Goal: Task Accomplishment & Management: Complete application form

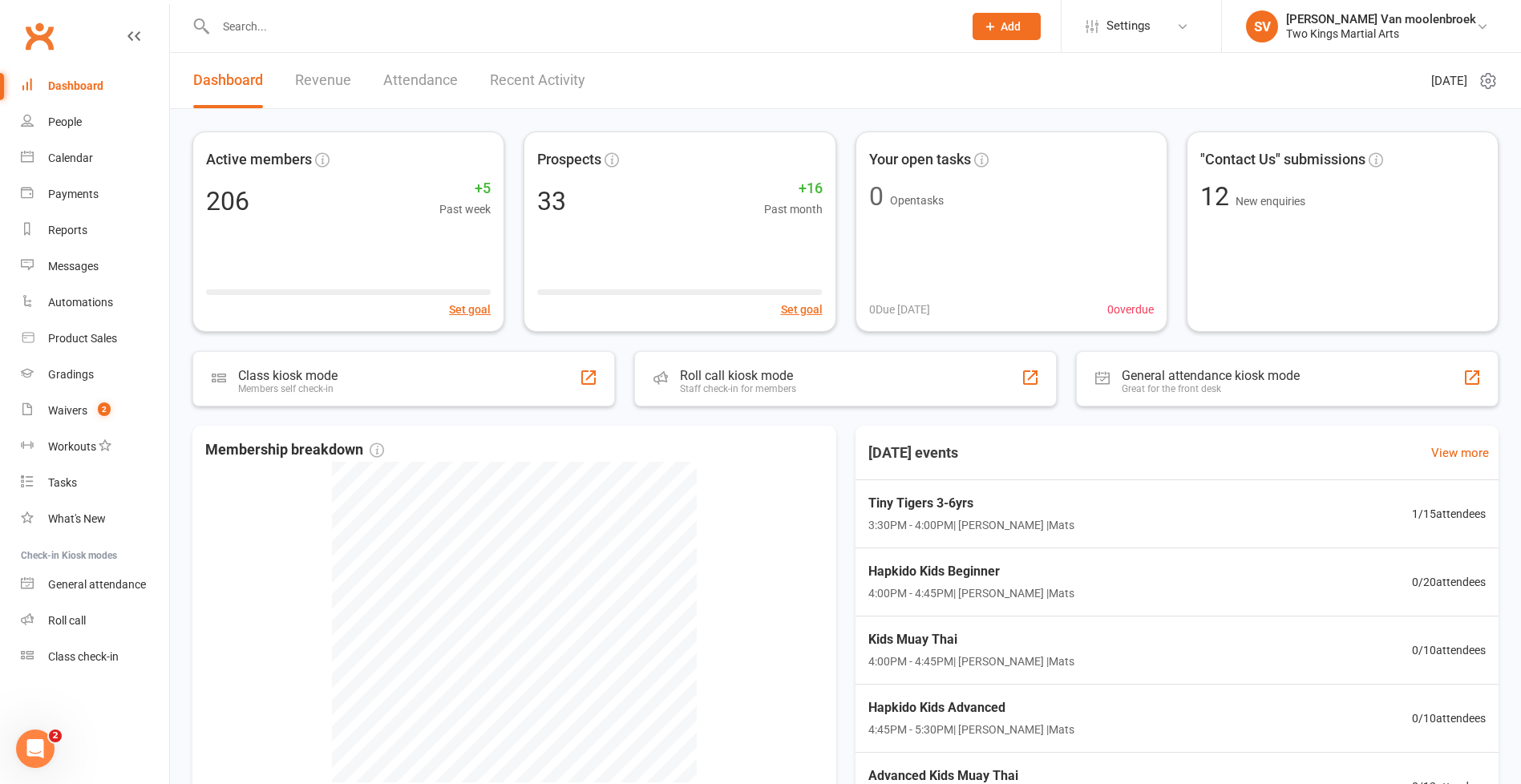
click at [278, 22] on input "text" at bounding box center [581, 27] width 741 height 22
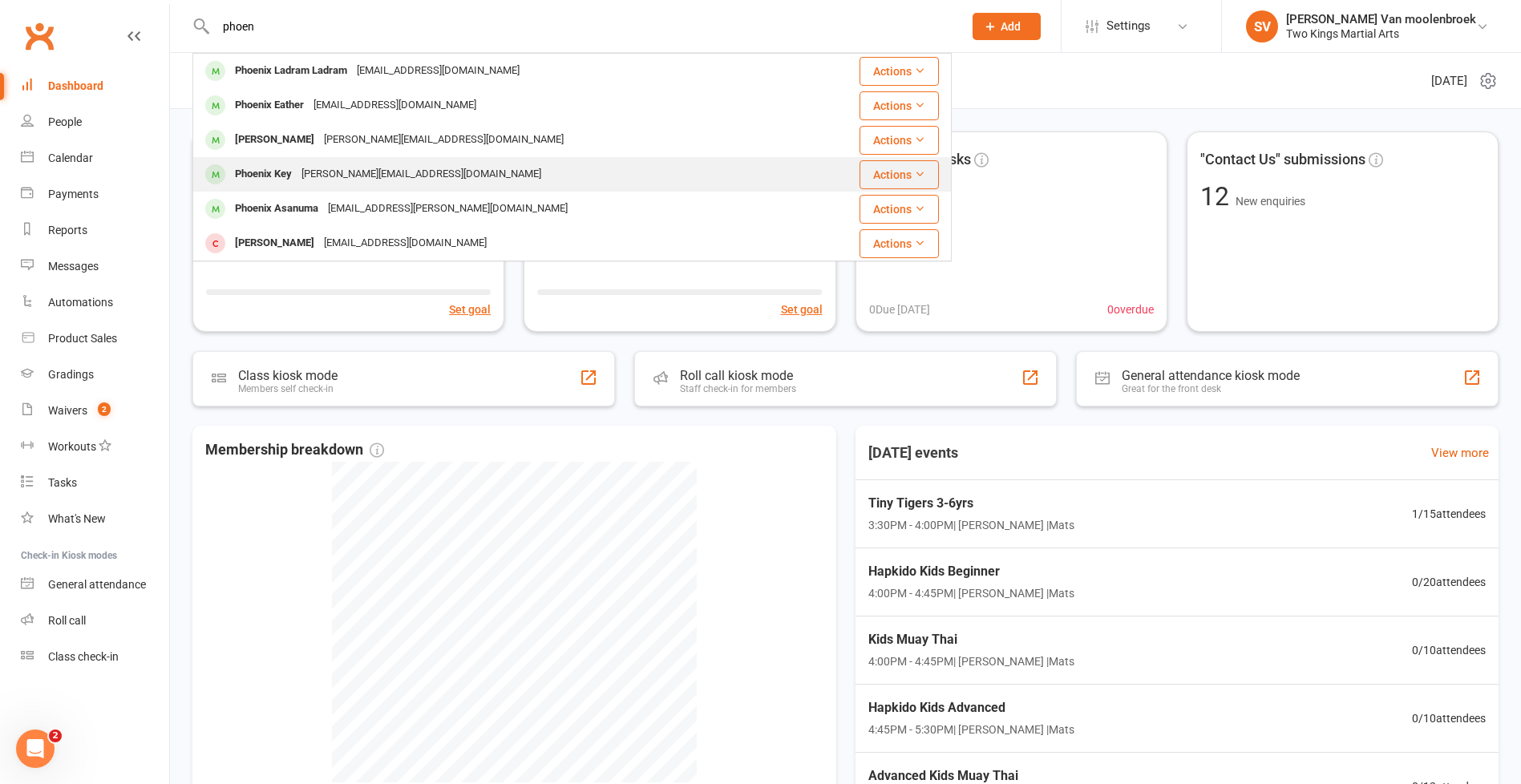
type input "phoen"
click at [299, 165] on tbody "Phoenix Ladram Ladram [EMAIL_ADDRESS][DOMAIN_NAME] Actions Phoenix Eather [EMAI…" at bounding box center [572, 157] width 757 height 207
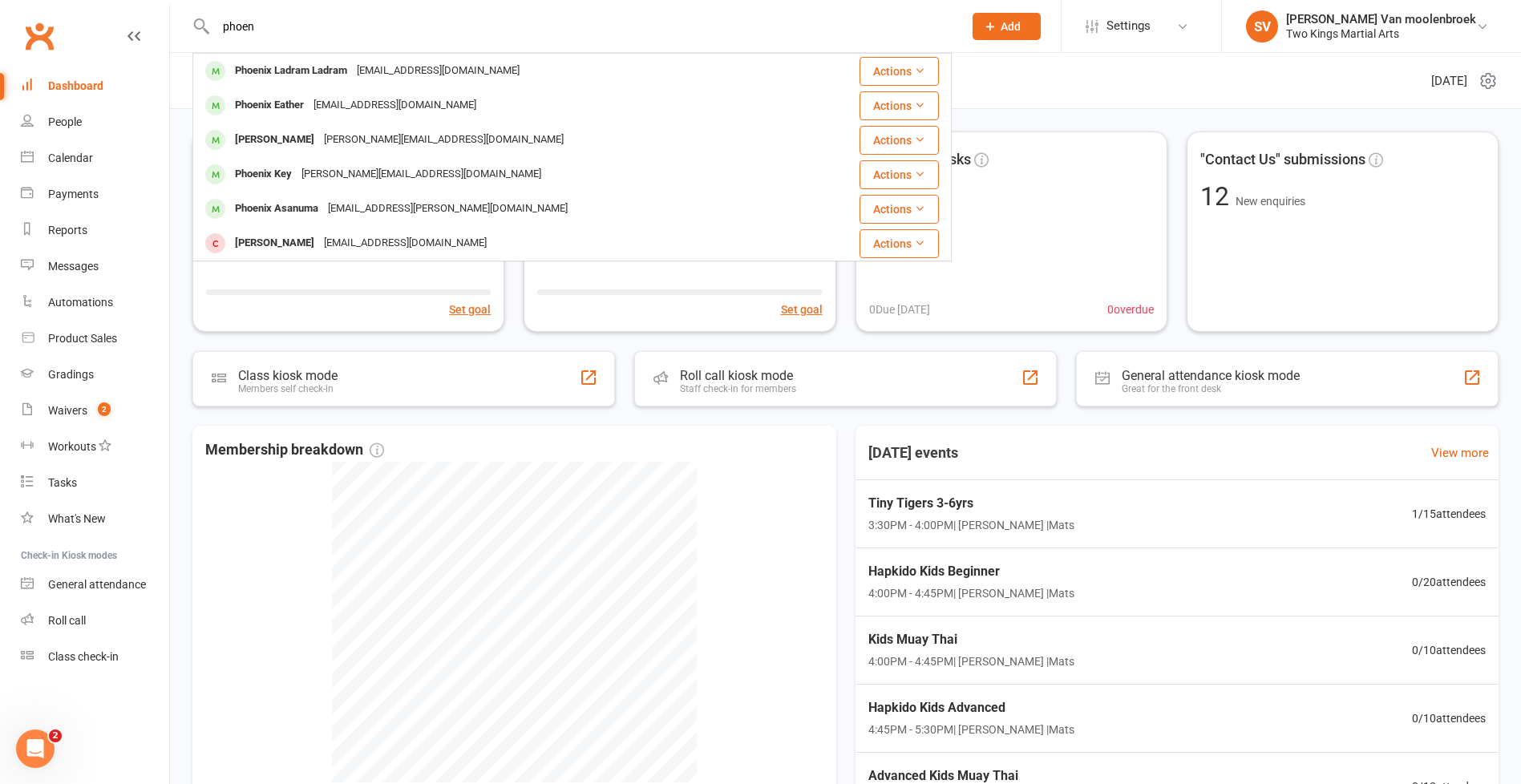
drag, startPoint x: 299, startPoint y: 165, endPoint x: 241, endPoint y: 135, distance: 65.3
click at [241, 135] on div "[PERSON_NAME]" at bounding box center [274, 140] width 89 height 23
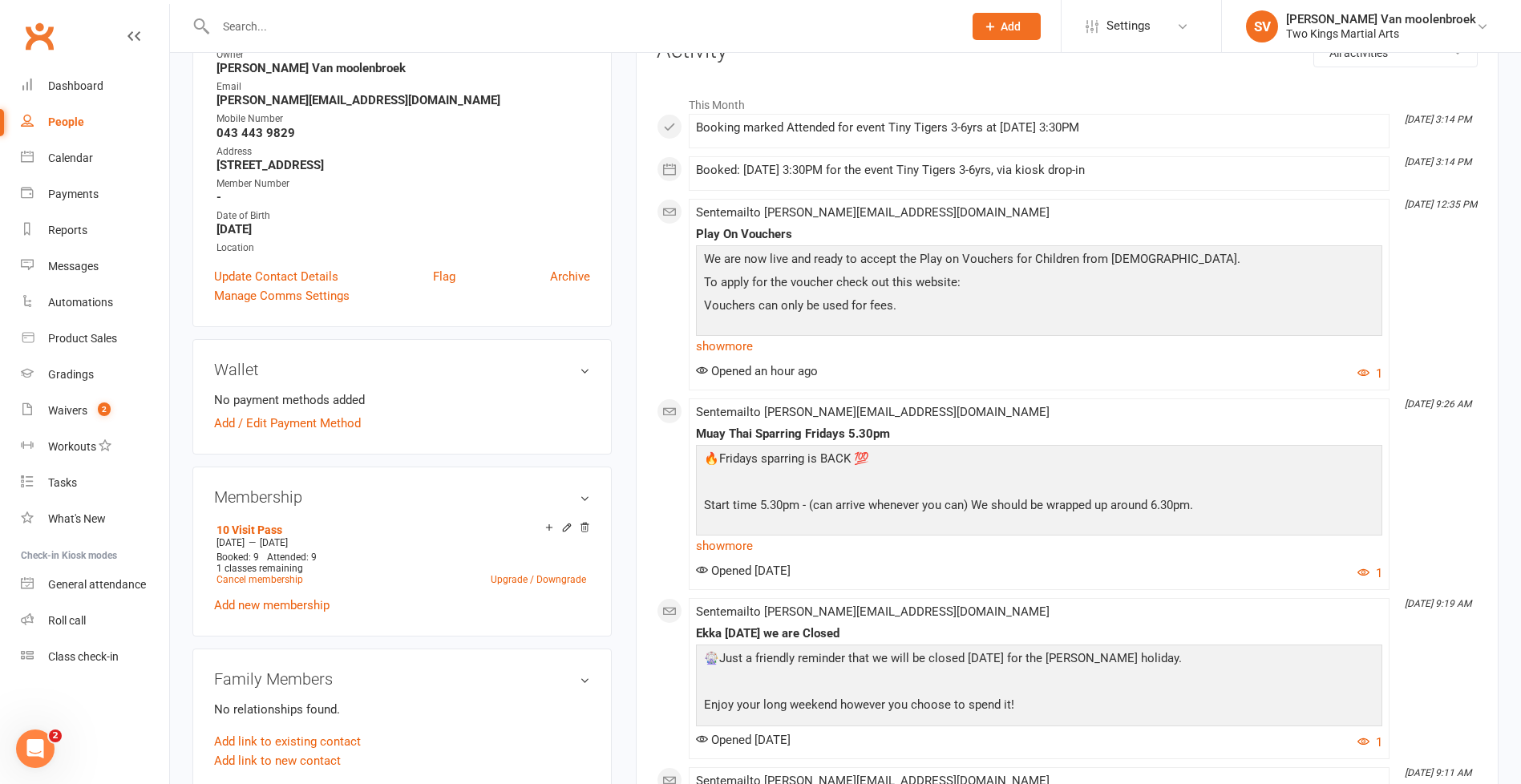
scroll to position [401, 0]
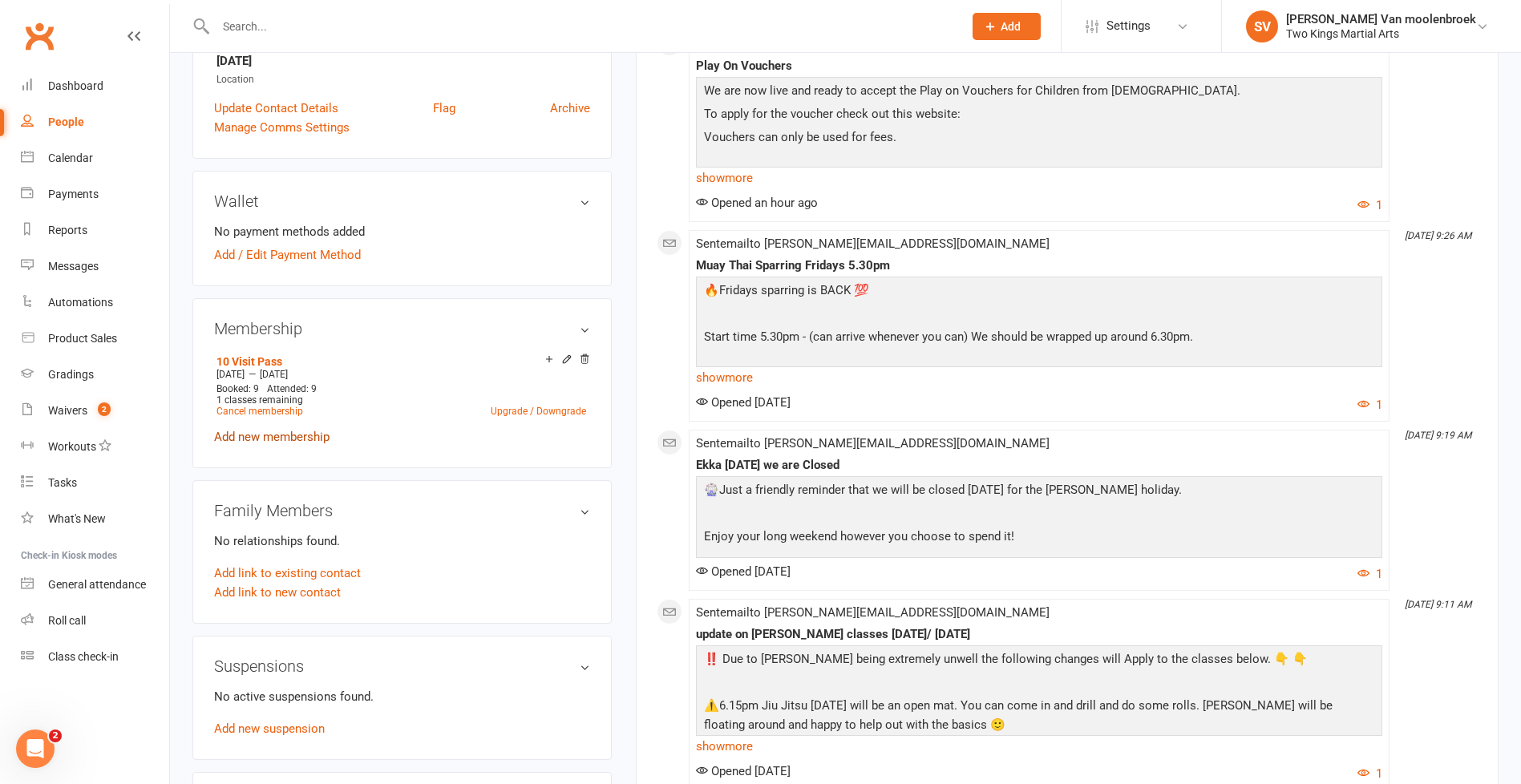
click at [303, 437] on link "Add new membership" at bounding box center [272, 436] width 116 height 15
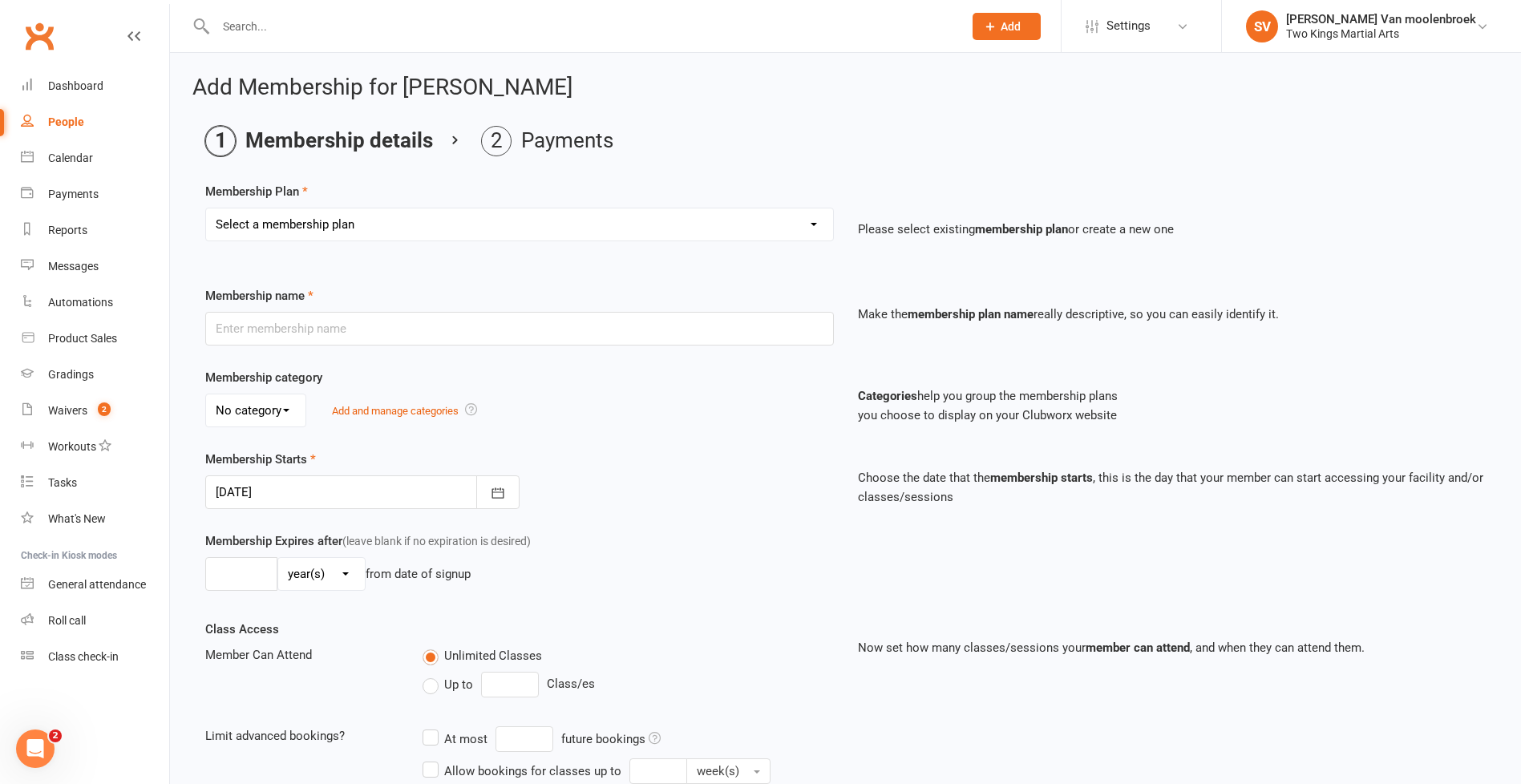
drag, startPoint x: 389, startPoint y: 229, endPoint x: 384, endPoint y: 240, distance: 12.1
click at [389, 229] on select "Select a membership plan Create new Membership Plan 10 Visit Pass 2 Classes a w…" at bounding box center [519, 224] width 627 height 32
select select "1"
click at [206, 209] on select "Select a membership plan Create new Membership Plan 10 Visit Pass 2 Classes a w…" at bounding box center [519, 224] width 627 height 32
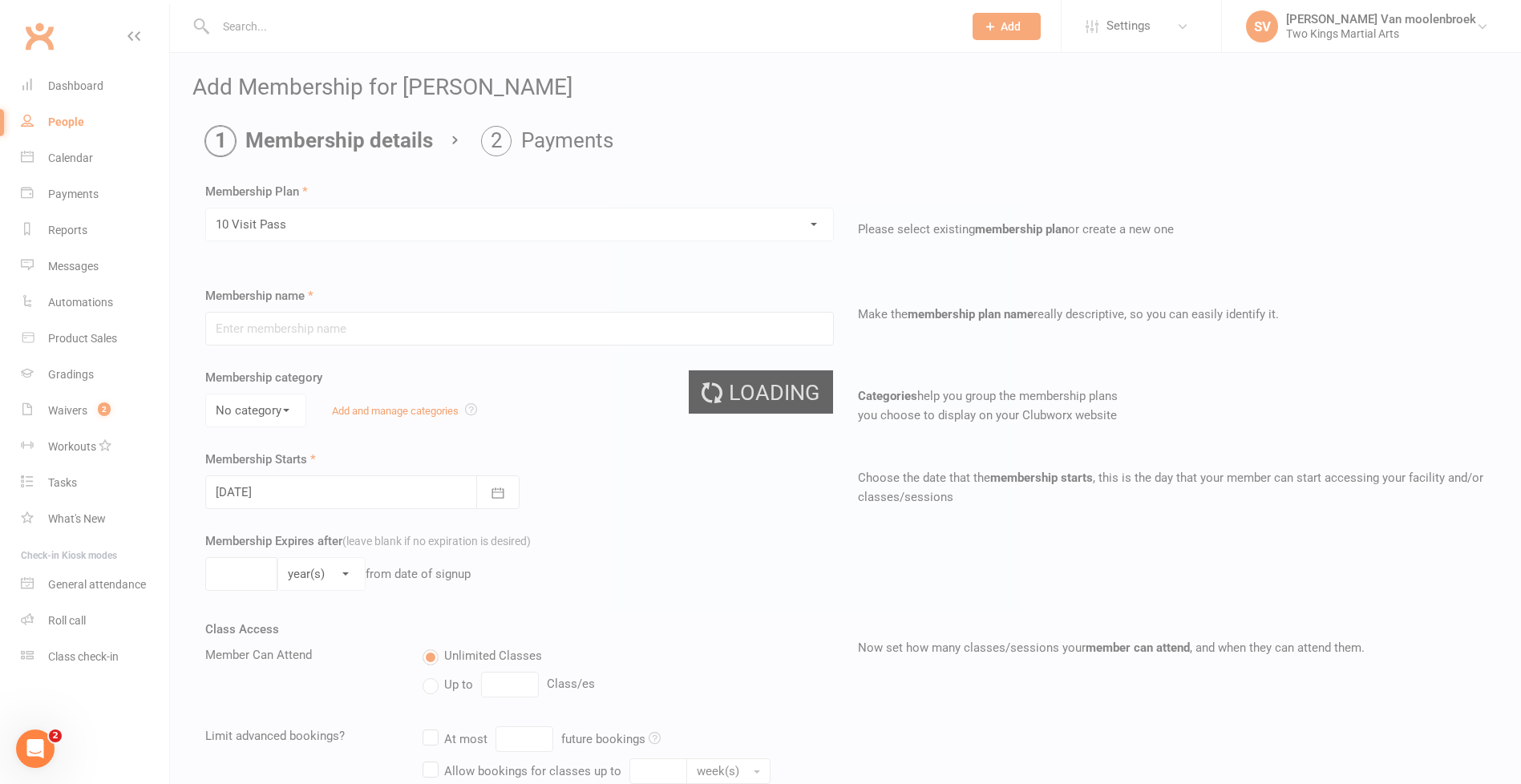
type input "10 Visit Pass"
select select "1"
type input "6"
select select "2"
type input "10"
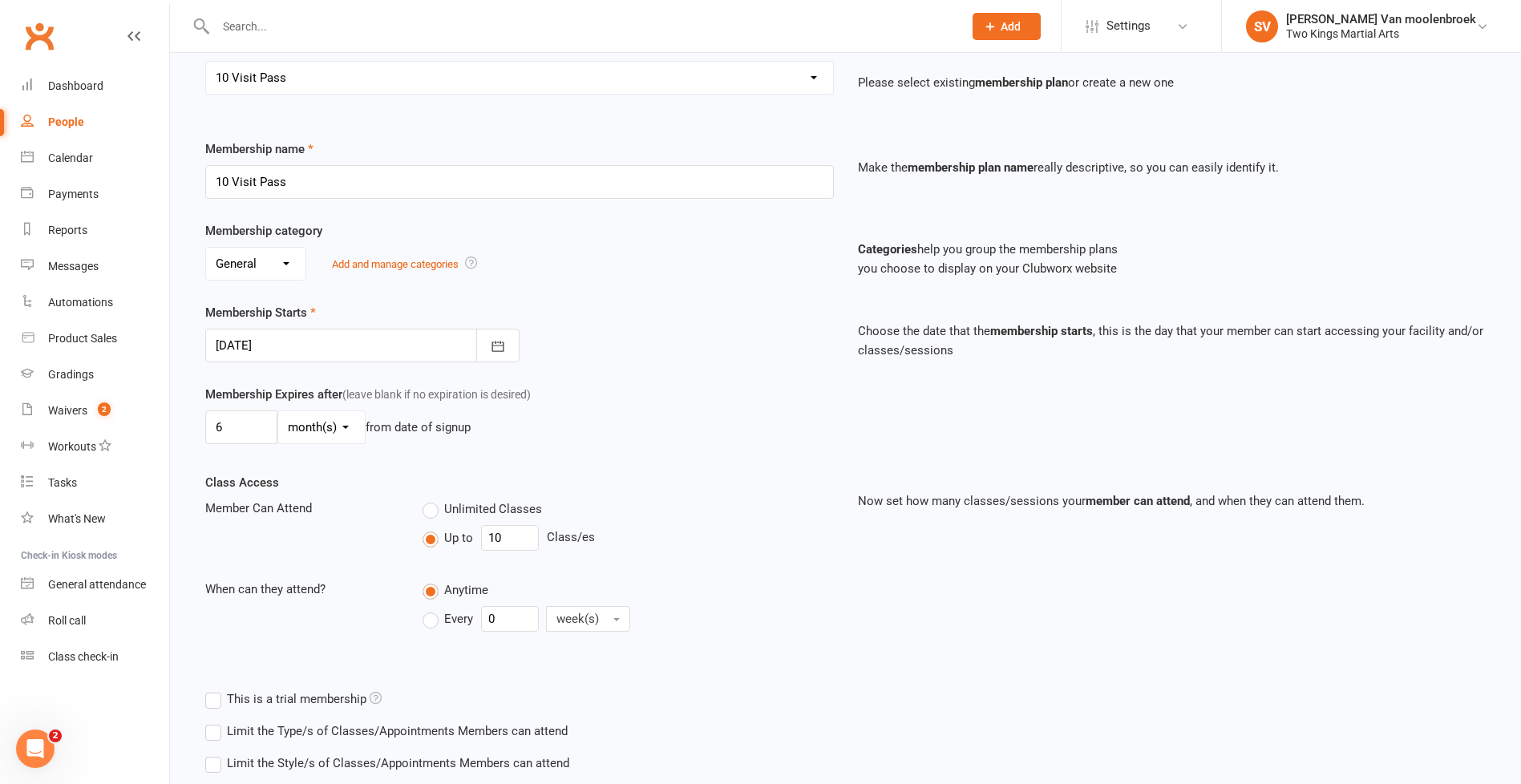
scroll to position [310, 0]
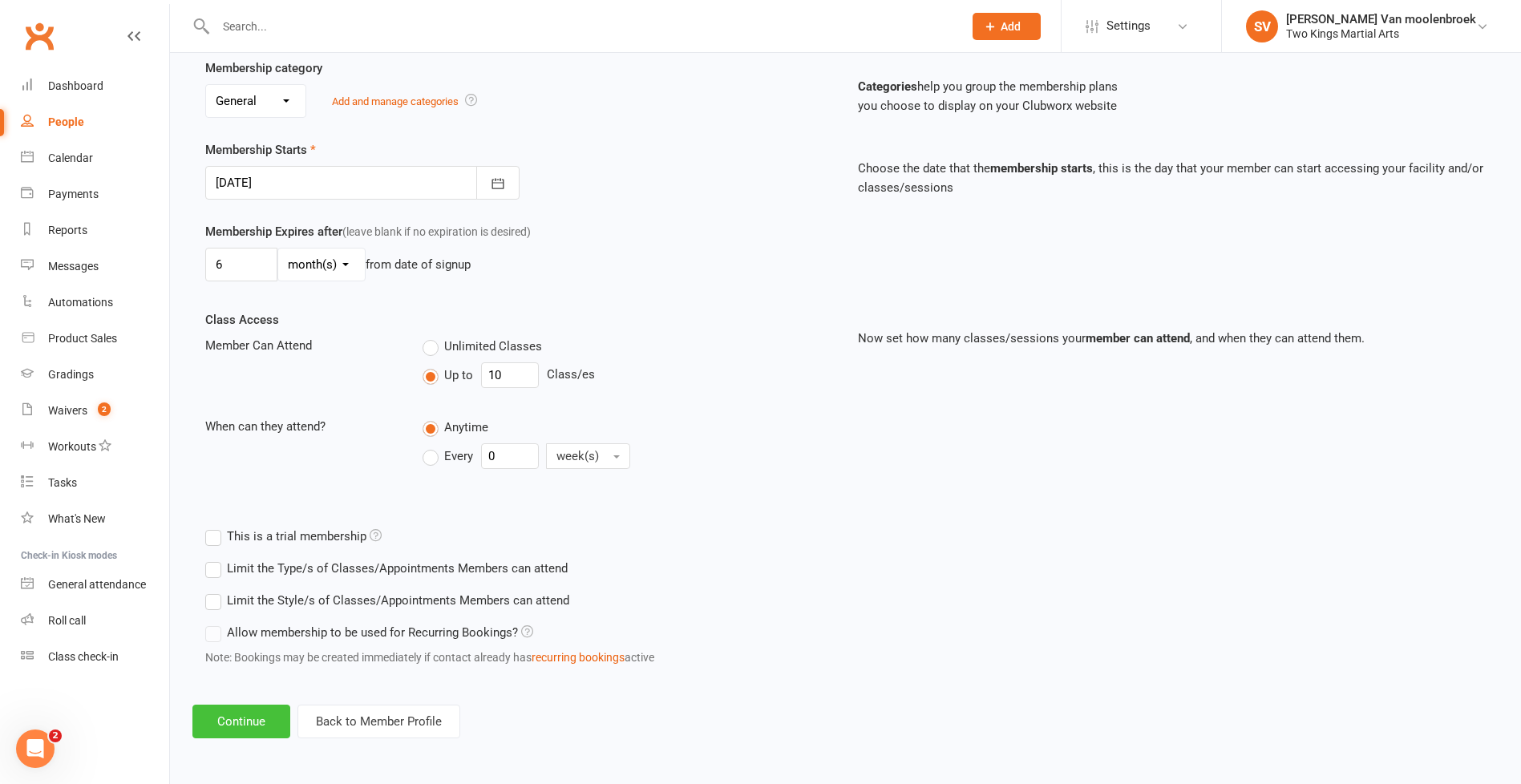
click at [267, 724] on button "Continue" at bounding box center [241, 721] width 97 height 34
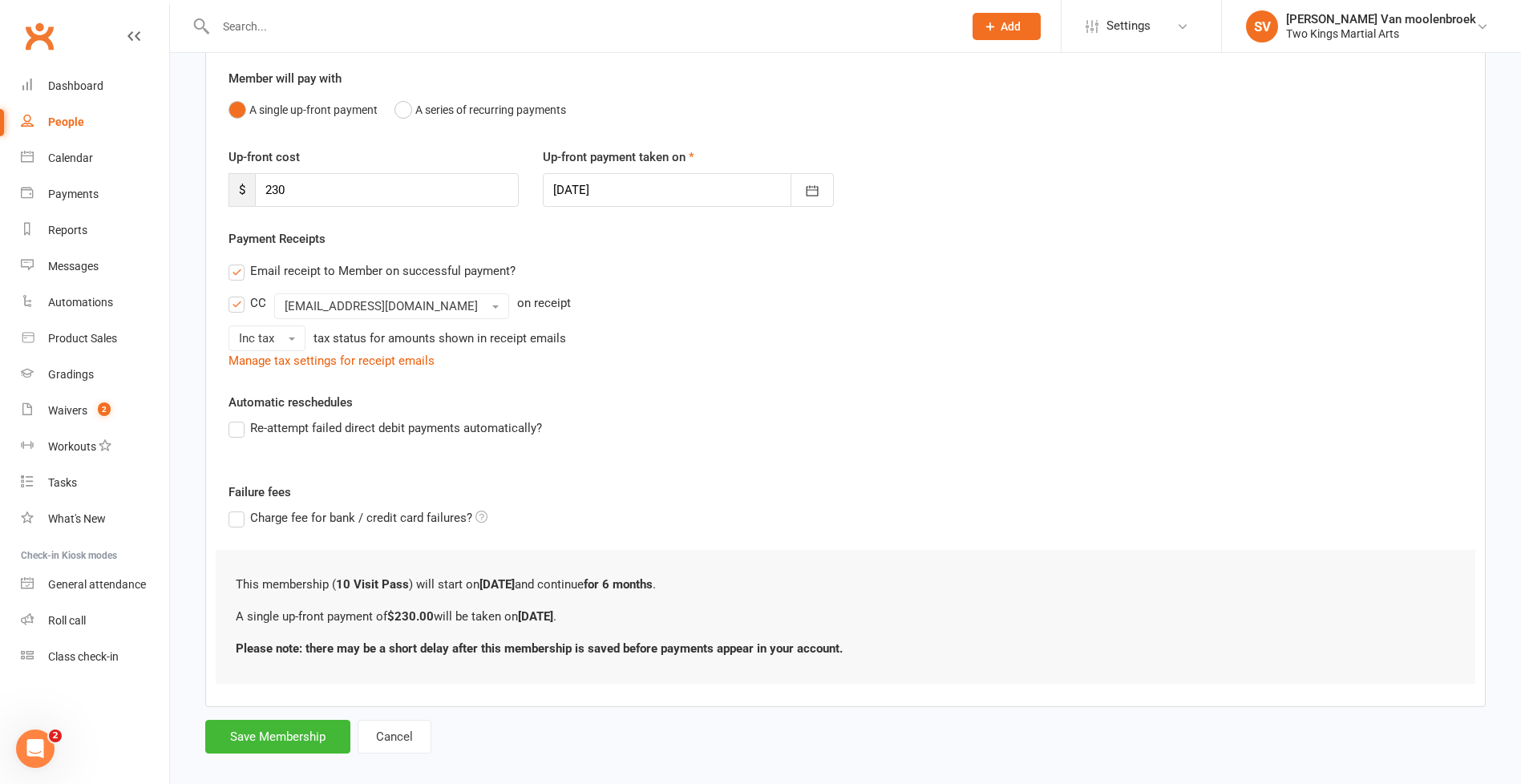
scroll to position [154, 0]
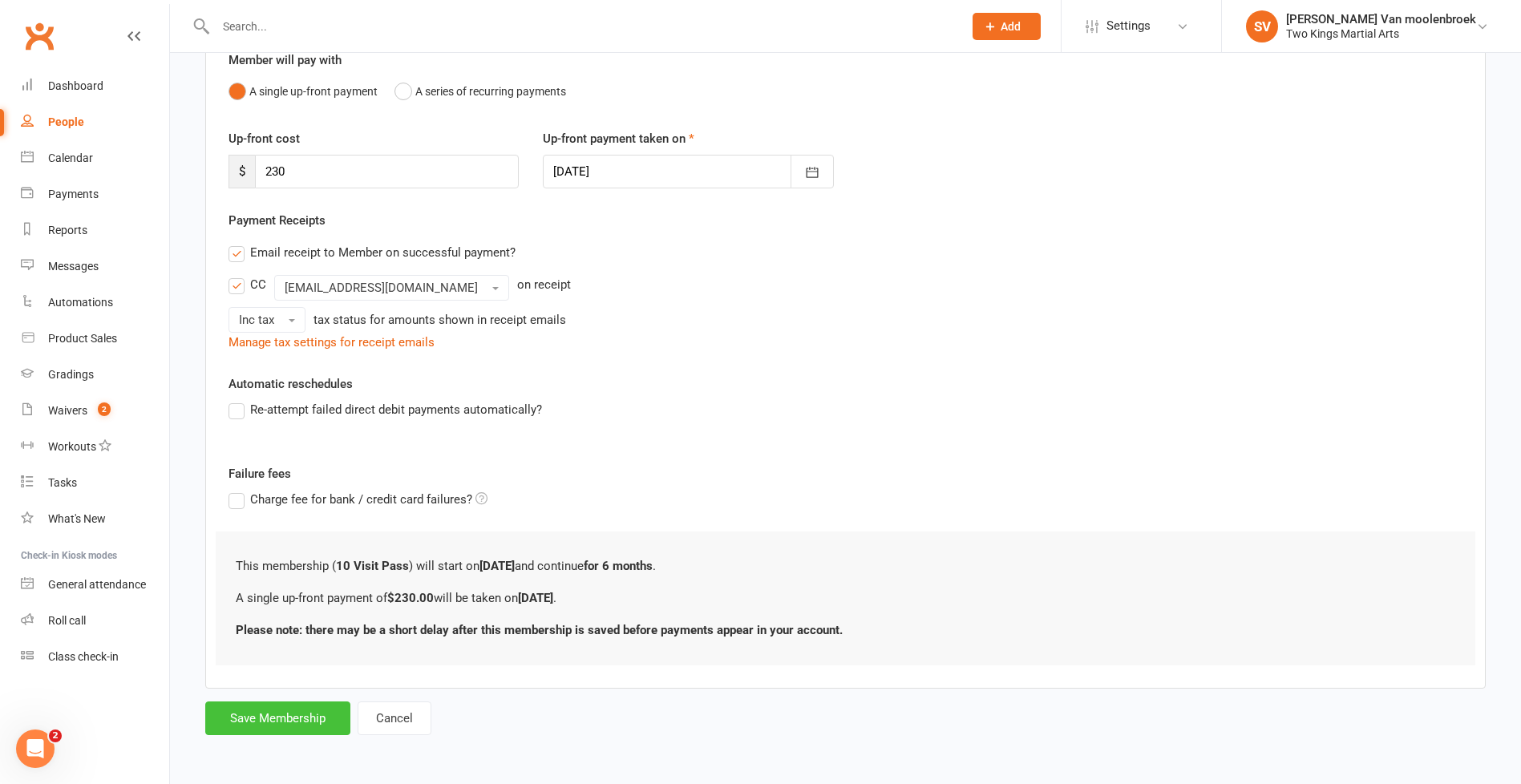
click at [252, 713] on button "Save Membership" at bounding box center [278, 718] width 145 height 34
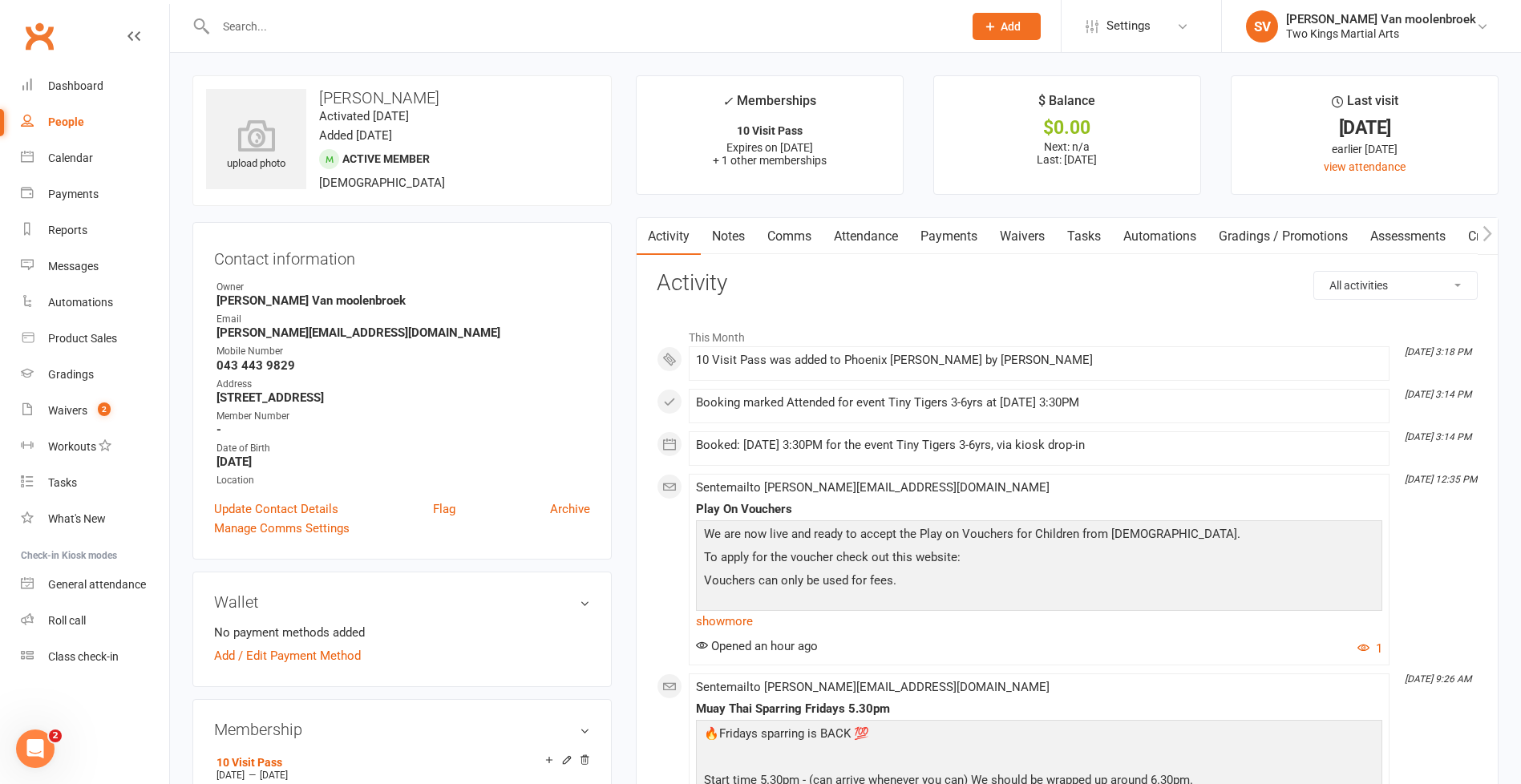
click at [965, 223] on link "Payments" at bounding box center [949, 236] width 79 height 37
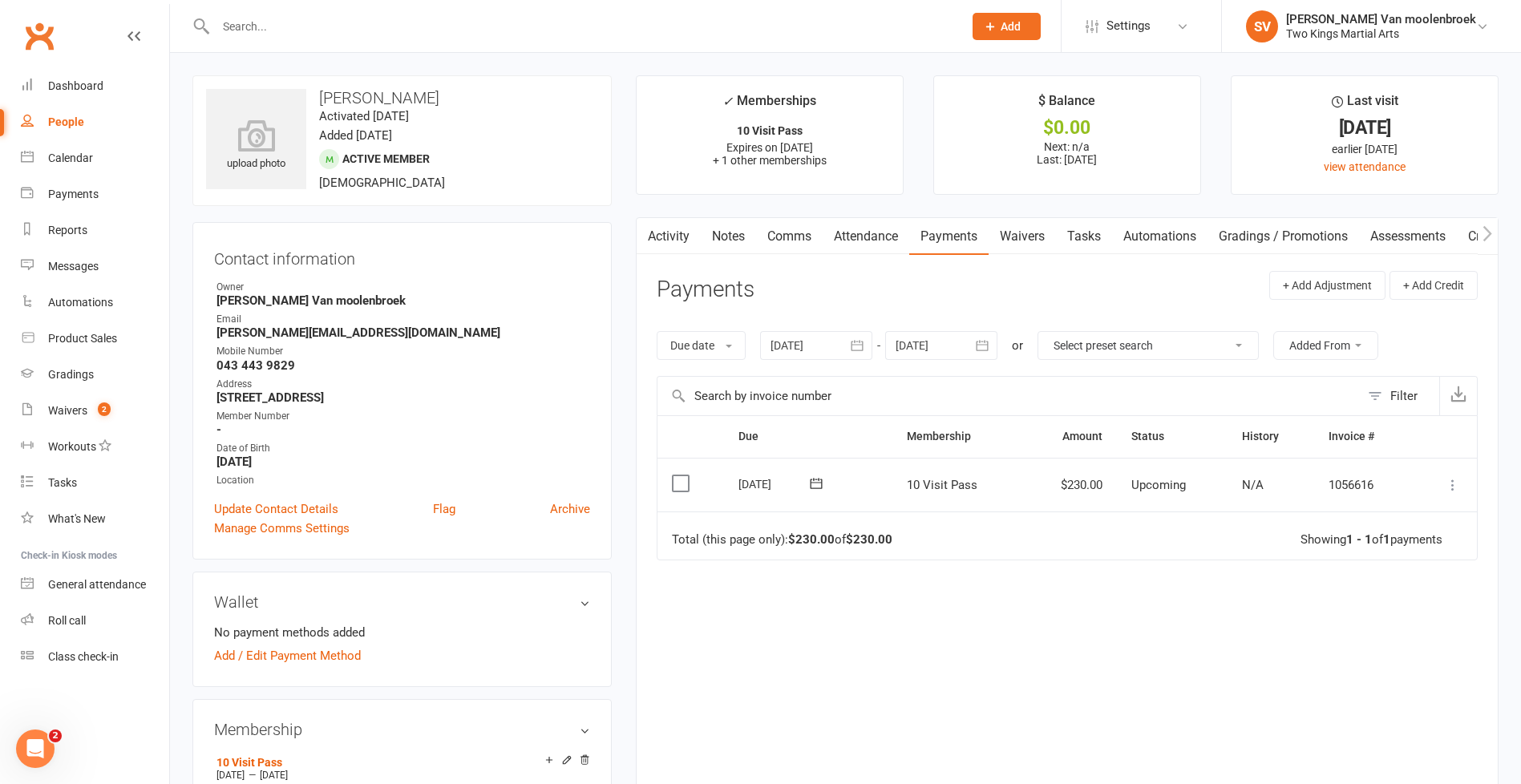
click at [1449, 486] on icon at bounding box center [1453, 485] width 16 height 16
click at [1402, 547] on link "Mark as Paid (POS)" at bounding box center [1382, 548] width 159 height 32
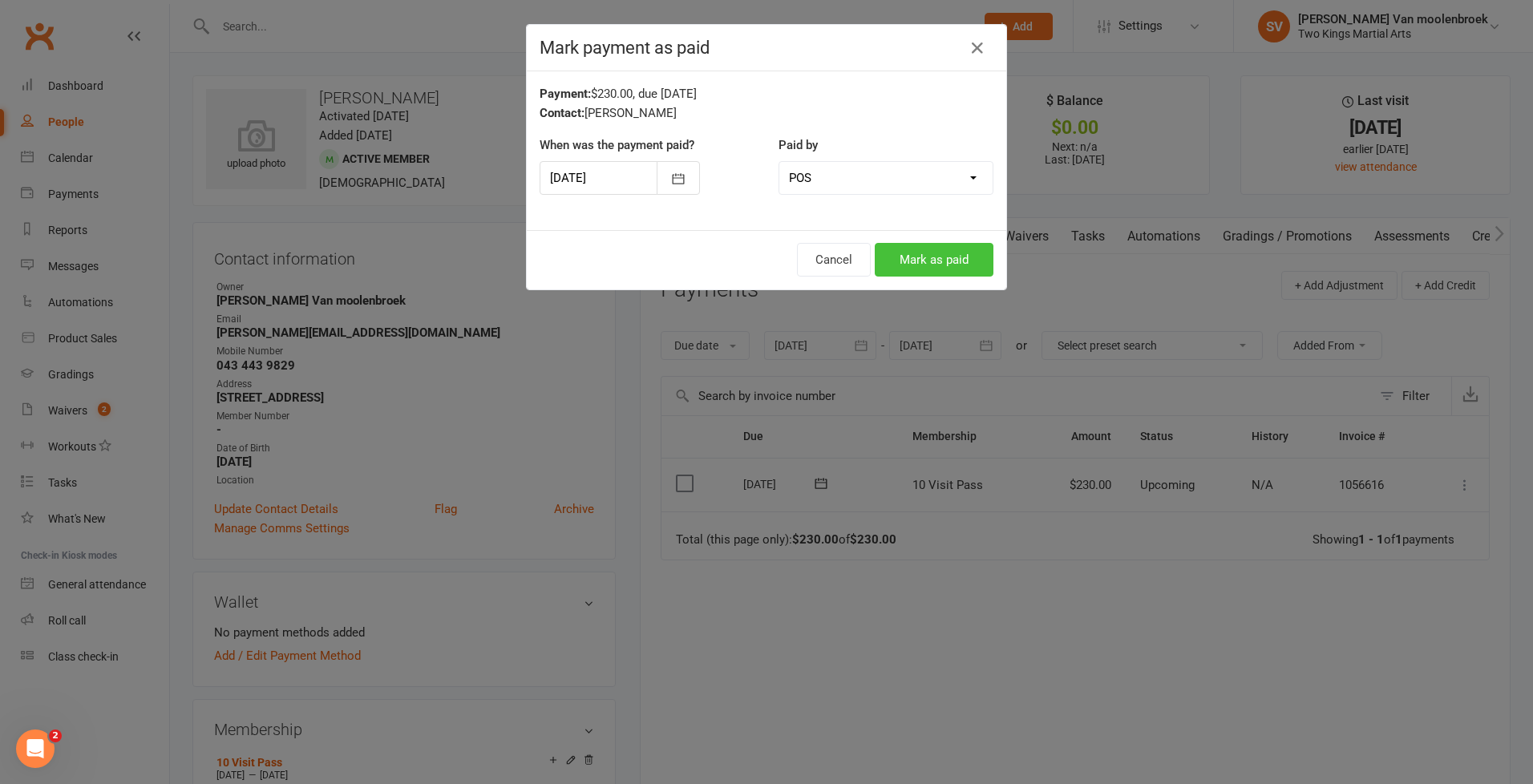
click at [938, 260] on button "Mark as paid" at bounding box center [934, 260] width 119 height 34
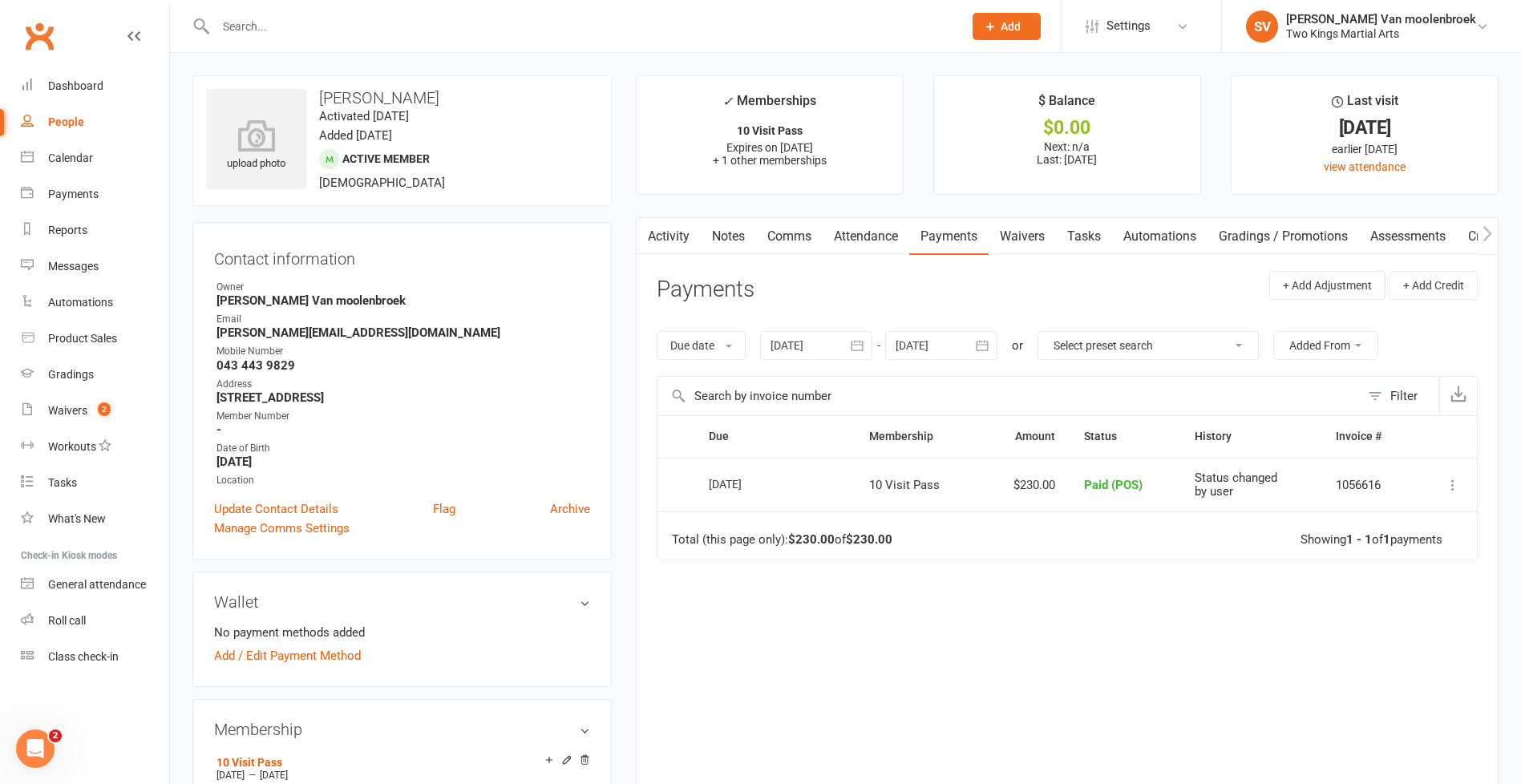
click at [1183, 236] on link "Automations" at bounding box center [1160, 236] width 96 height 37
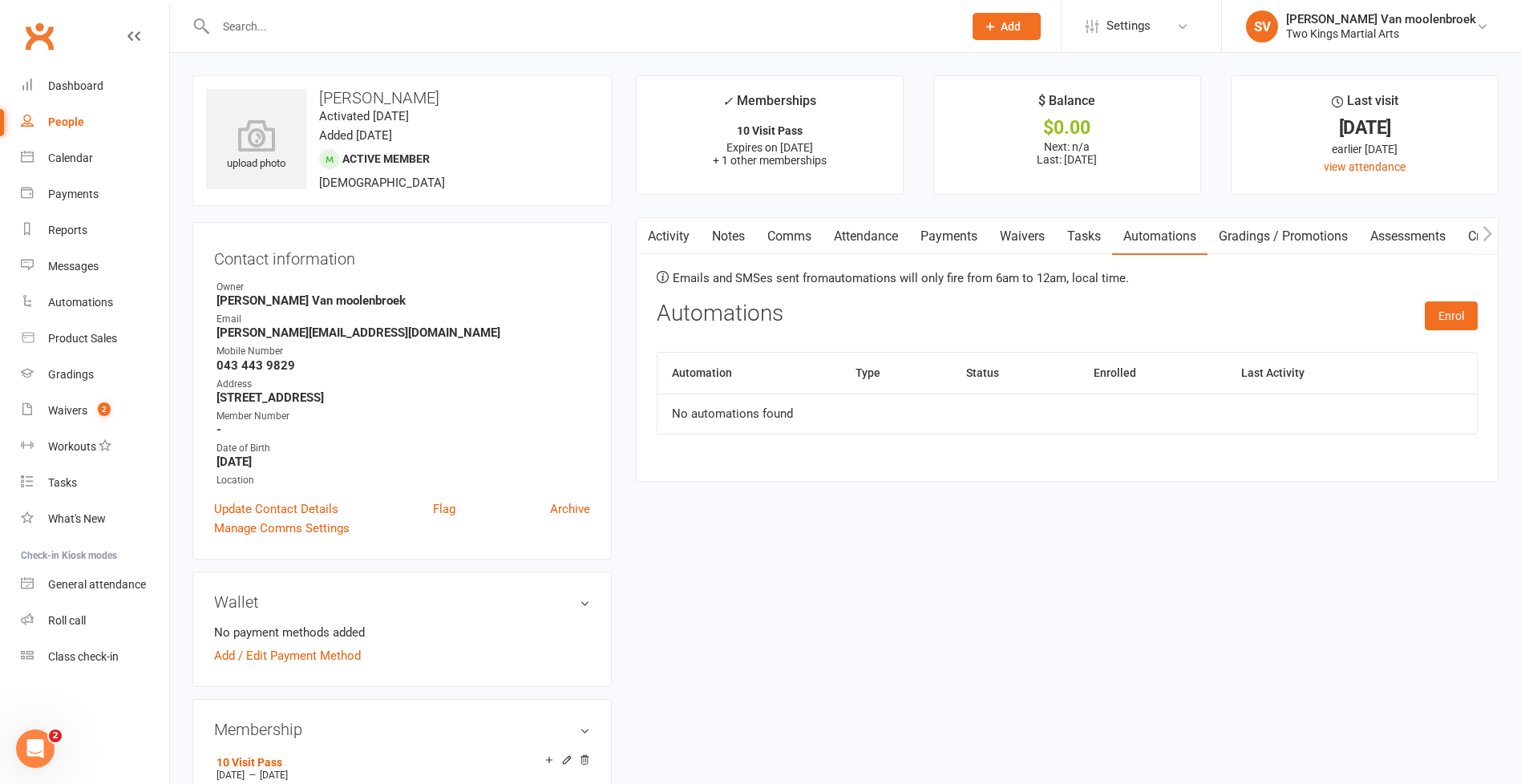
click at [1260, 231] on link "Gradings / Promotions" at bounding box center [1284, 236] width 152 height 37
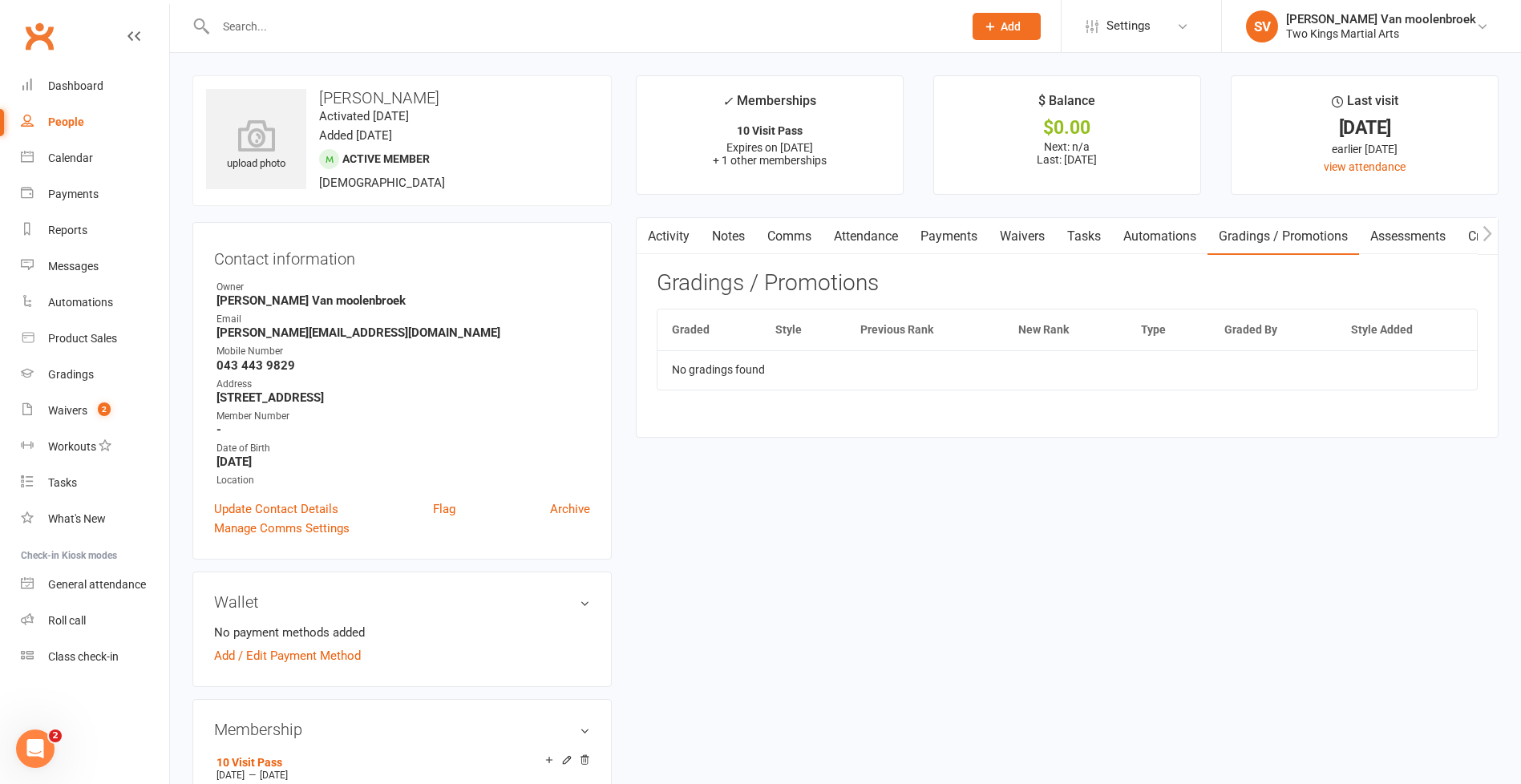
click at [1150, 244] on link "Automations" at bounding box center [1160, 236] width 96 height 37
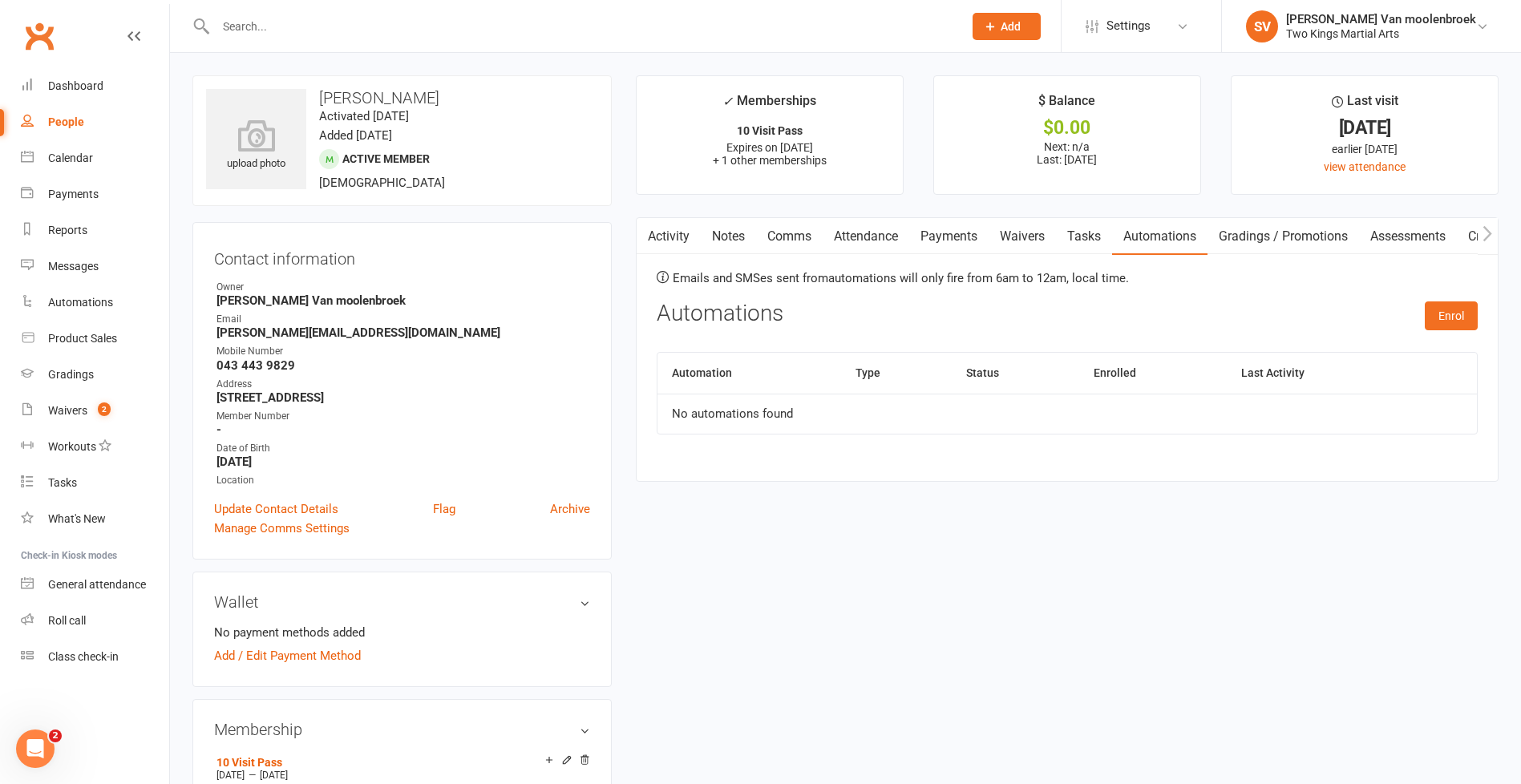
click at [1075, 238] on link "Tasks" at bounding box center [1084, 236] width 56 height 37
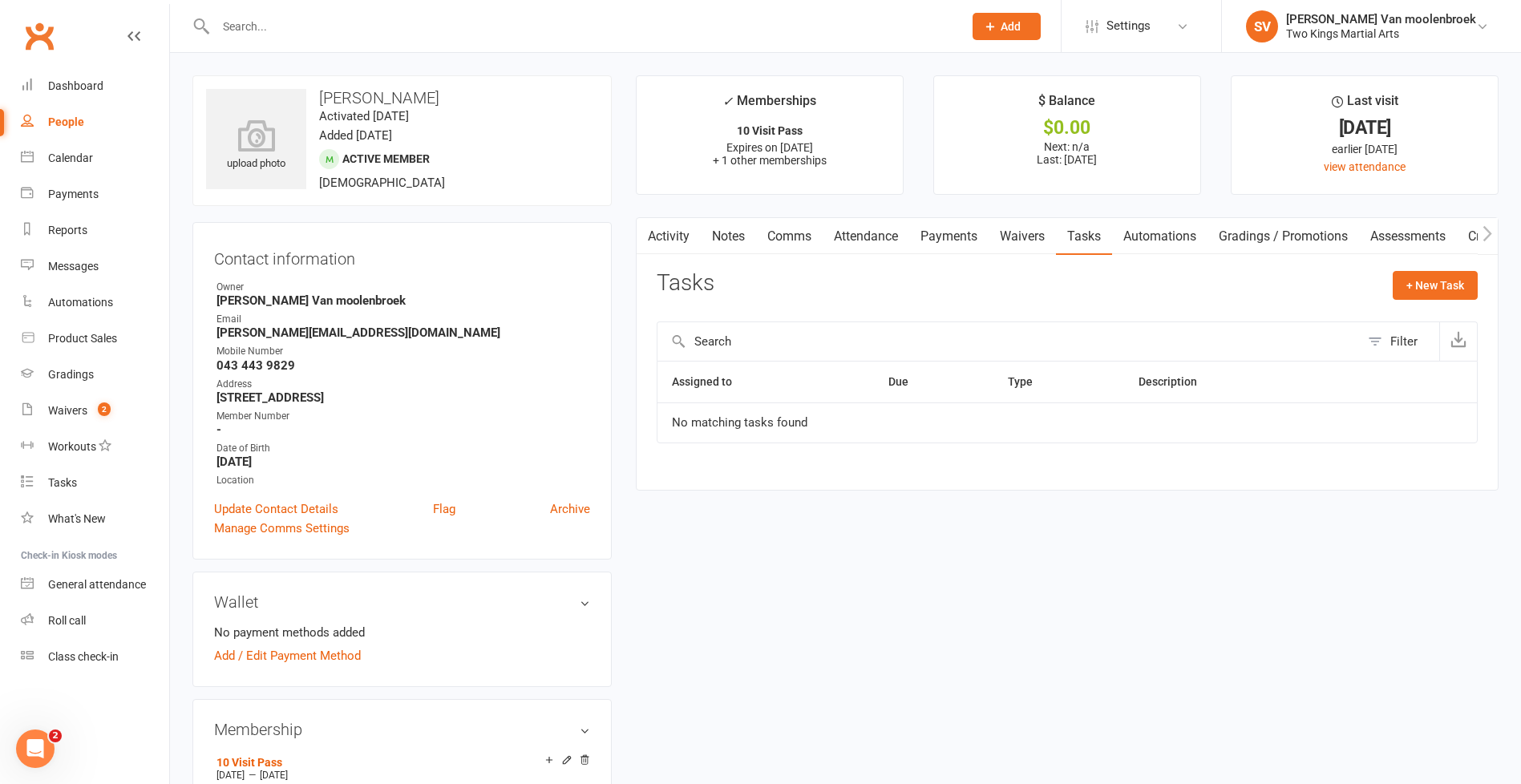
click at [1021, 235] on link "Waivers" at bounding box center [1022, 236] width 67 height 37
click at [1482, 229] on button "button" at bounding box center [1487, 236] width 20 height 36
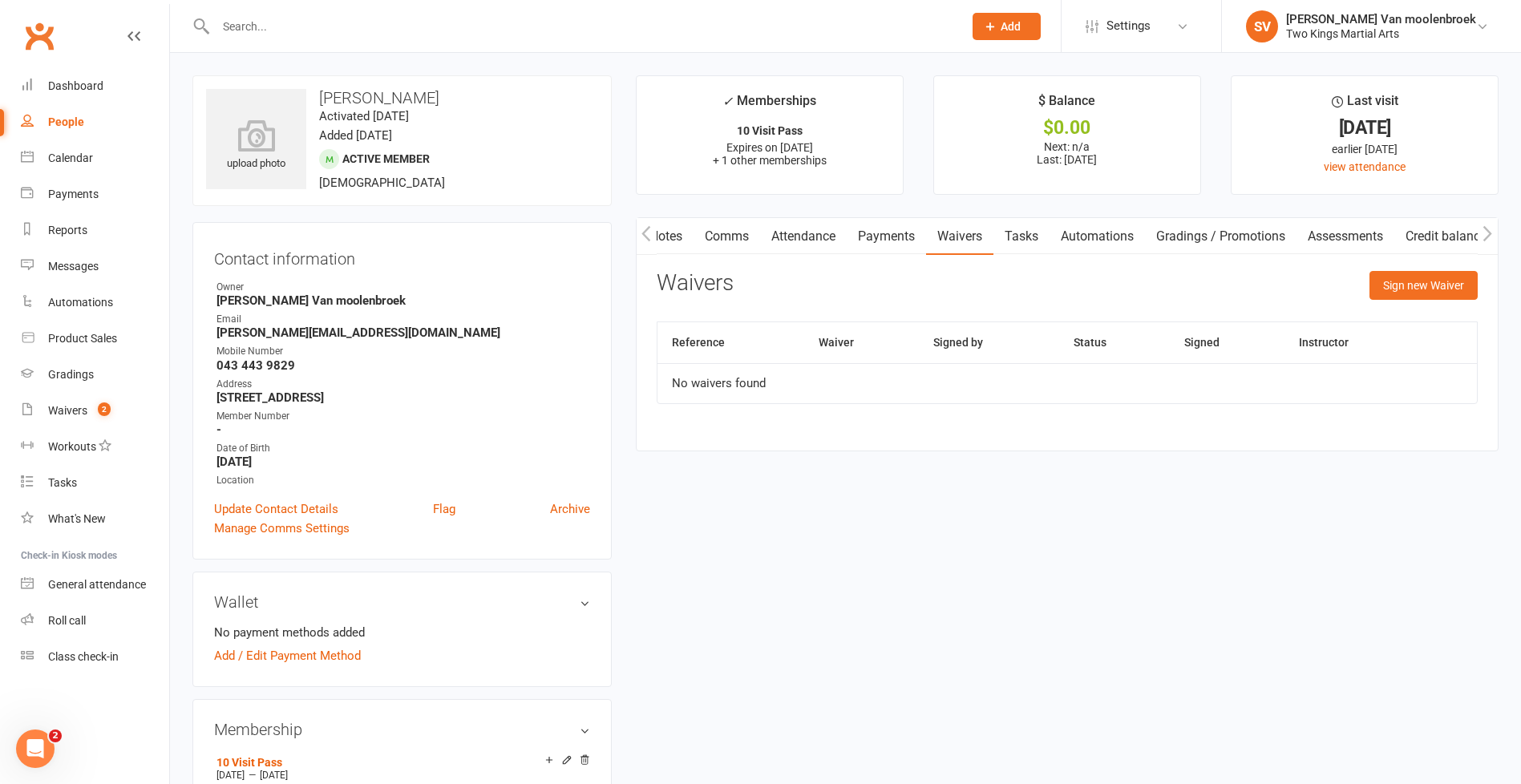
click at [1482, 229] on button "button" at bounding box center [1487, 236] width 20 height 36
click at [637, 232] on button "button" at bounding box center [646, 236] width 20 height 36
click at [642, 232] on button "button" at bounding box center [646, 236] width 20 height 36
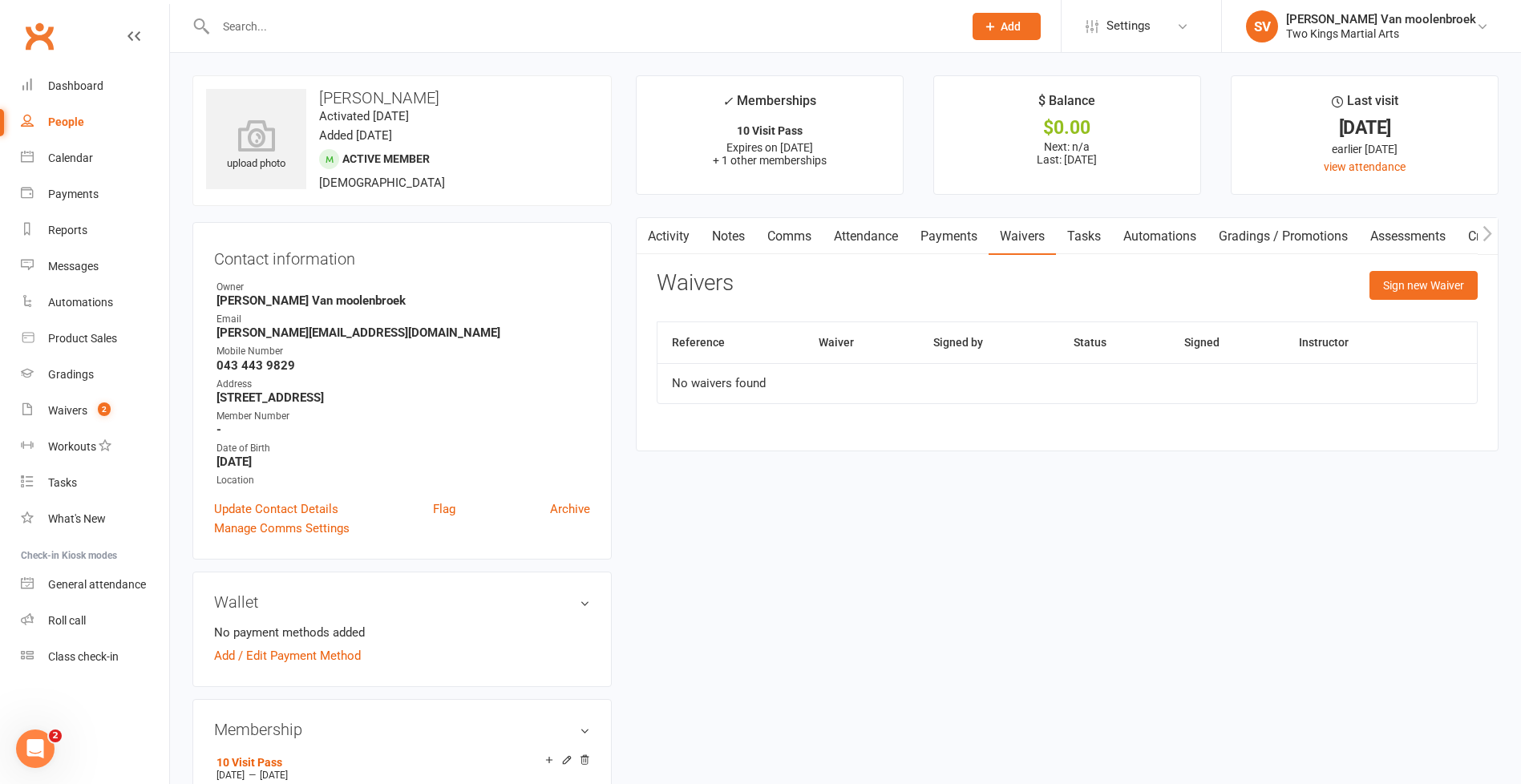
click at [642, 232] on icon "button" at bounding box center [646, 234] width 9 height 17
click at [730, 232] on link "Notes" at bounding box center [728, 236] width 55 height 37
click at [819, 232] on link "Comms" at bounding box center [789, 236] width 66 height 37
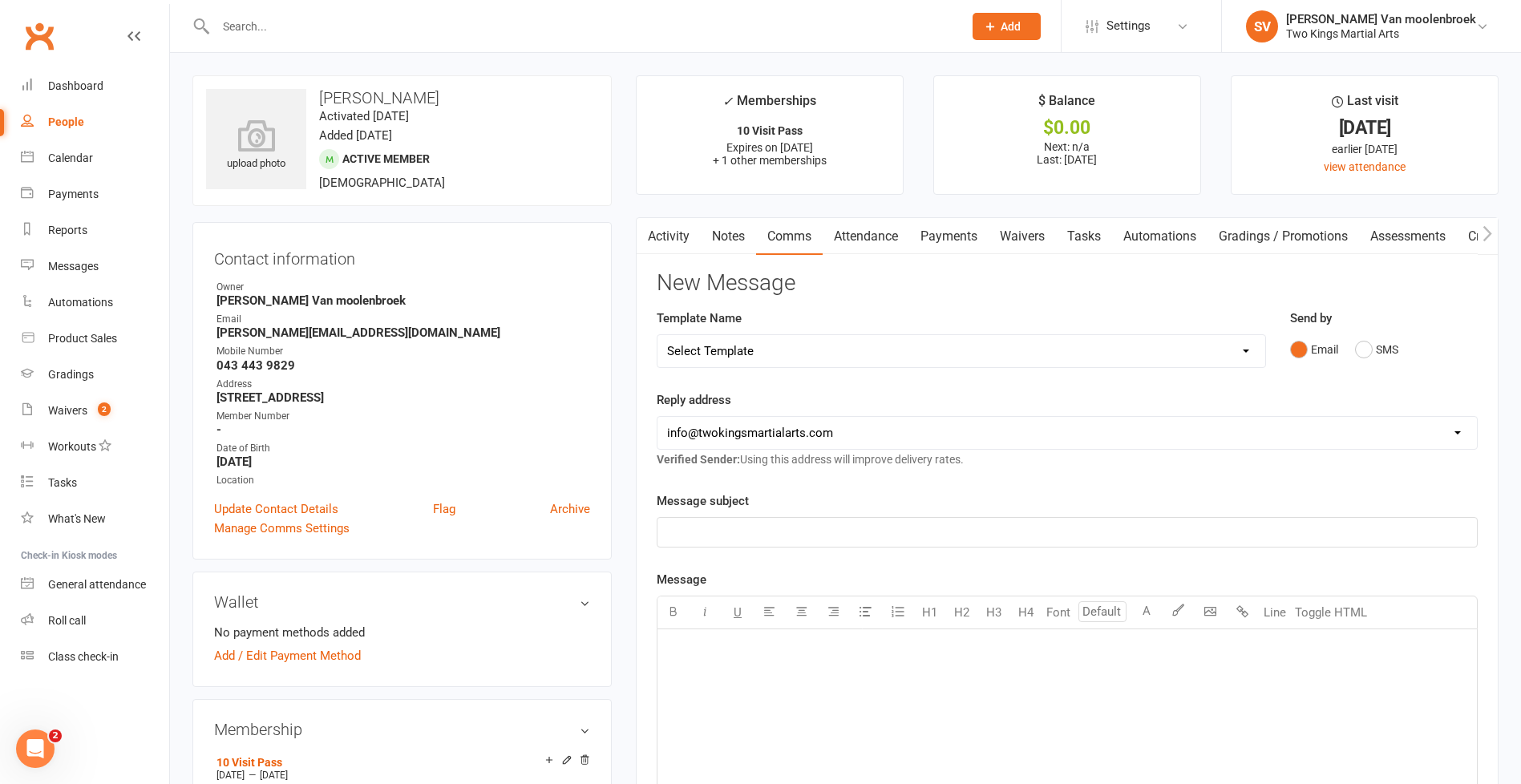
click at [864, 230] on link "Attendance" at bounding box center [866, 236] width 86 height 37
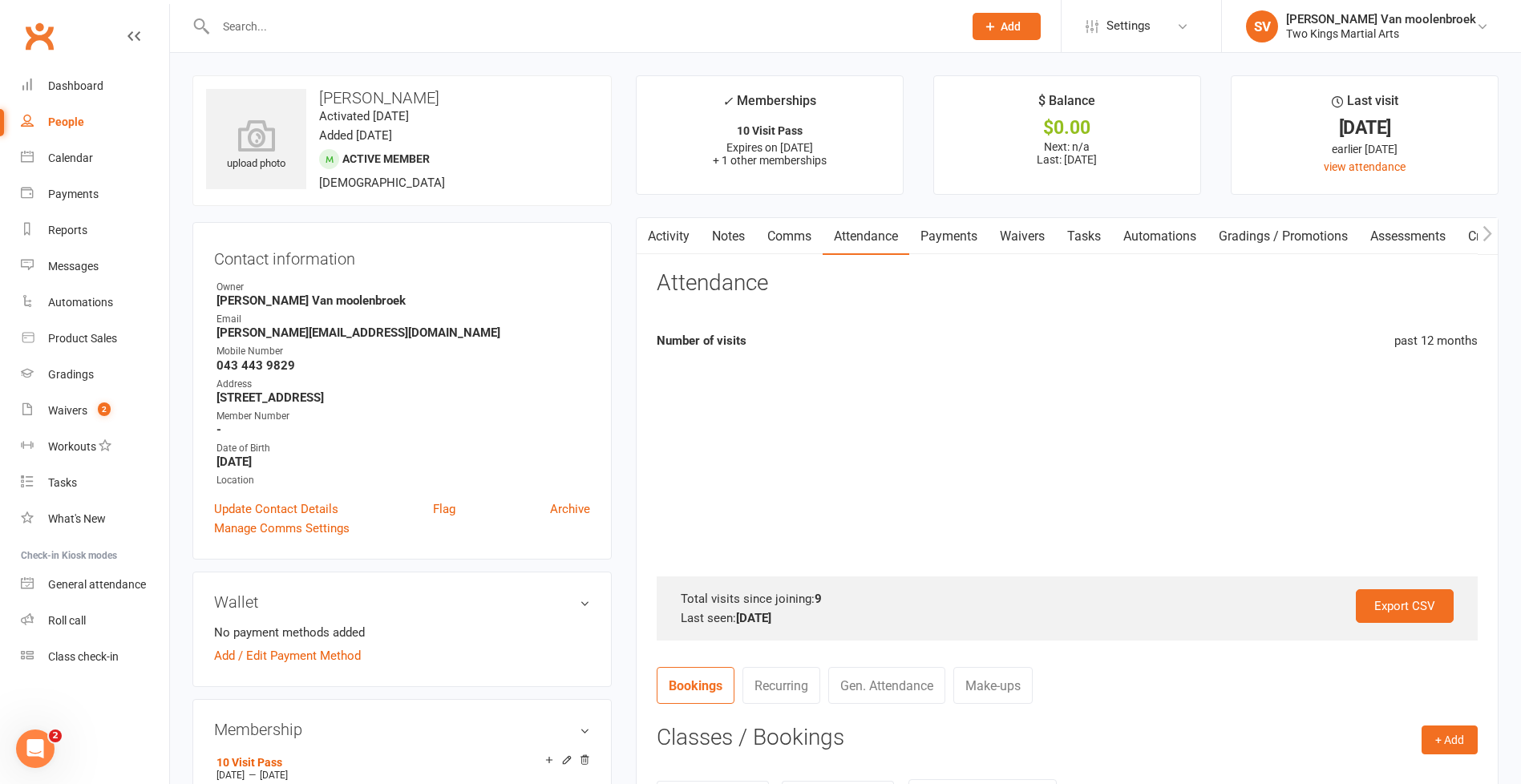
click at [948, 233] on link "Payments" at bounding box center [949, 236] width 79 height 37
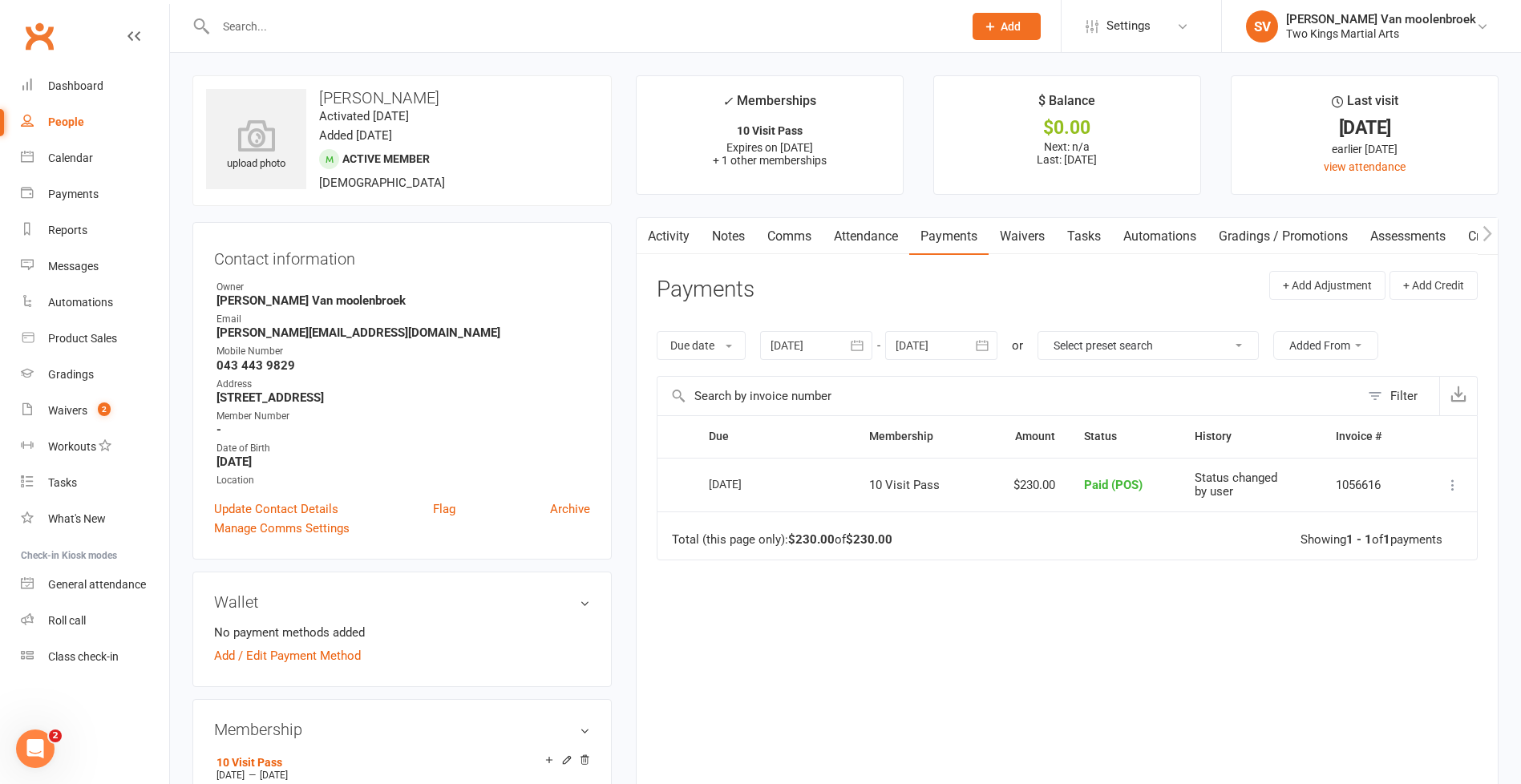
click at [1488, 233] on icon "button" at bounding box center [1487, 234] width 9 height 17
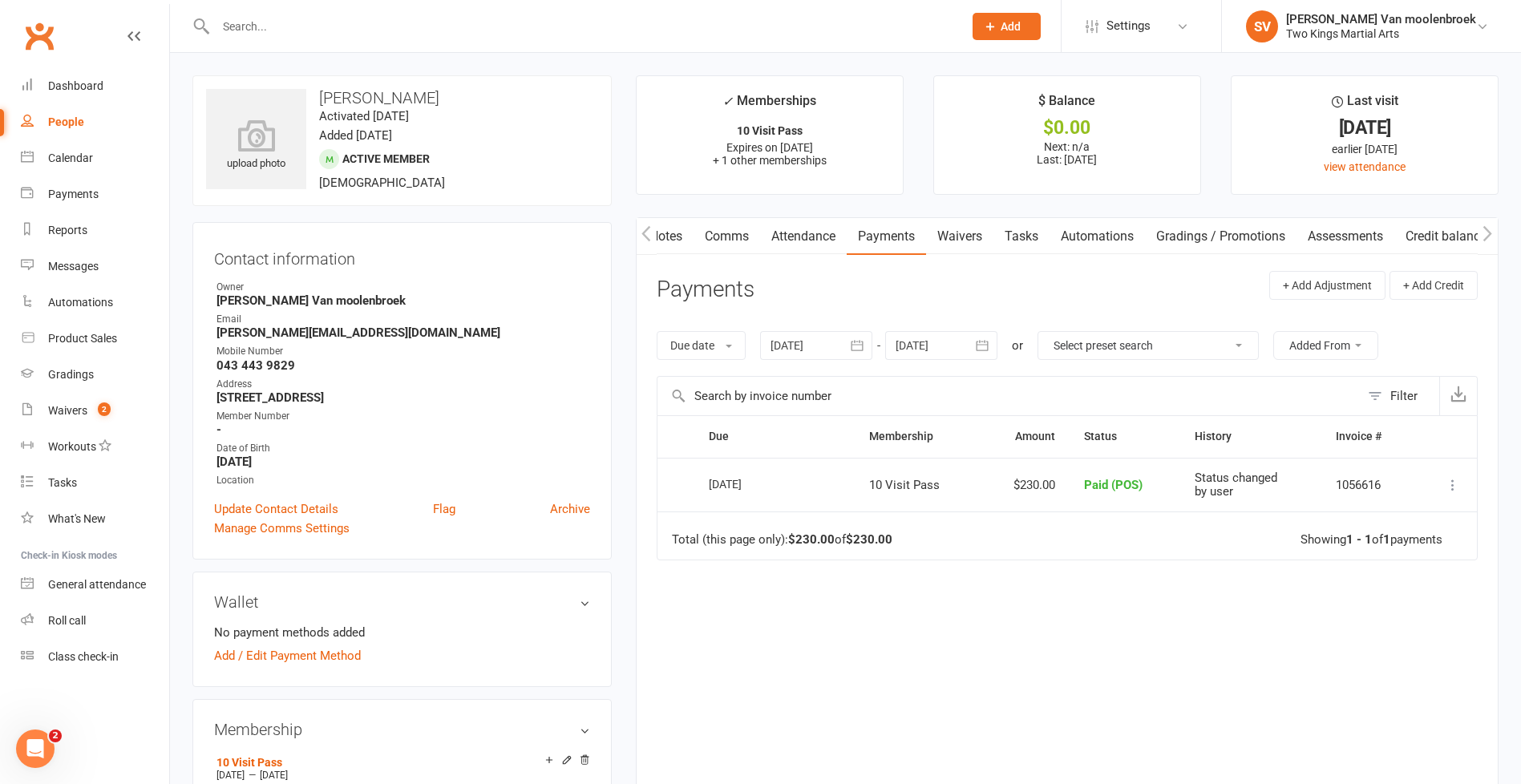
click at [653, 242] on button "button" at bounding box center [646, 236] width 20 height 36
click at [1151, 25] on span "Settings" at bounding box center [1128, 26] width 44 height 36
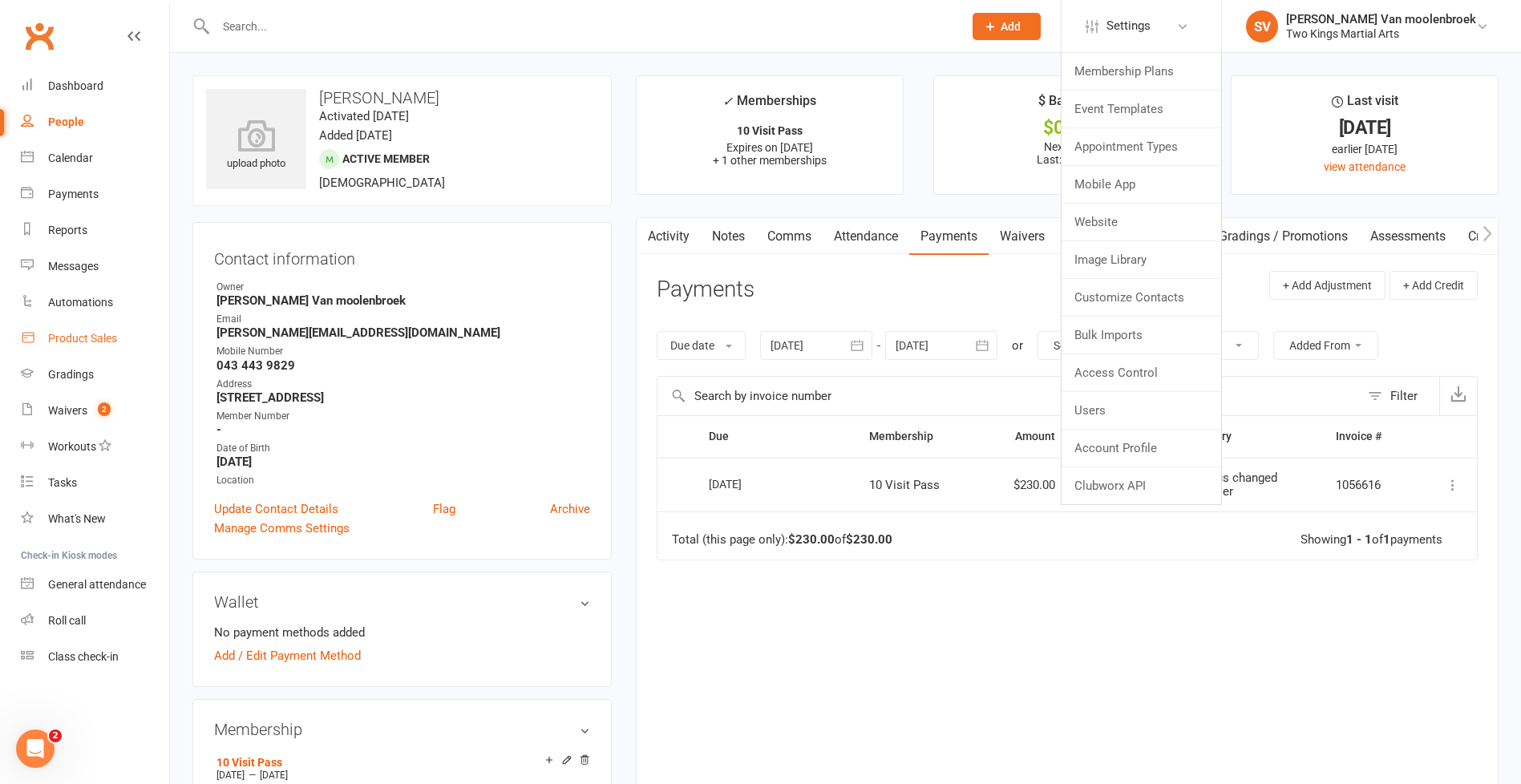
click at [103, 337] on div "Product Sales" at bounding box center [83, 338] width 69 height 13
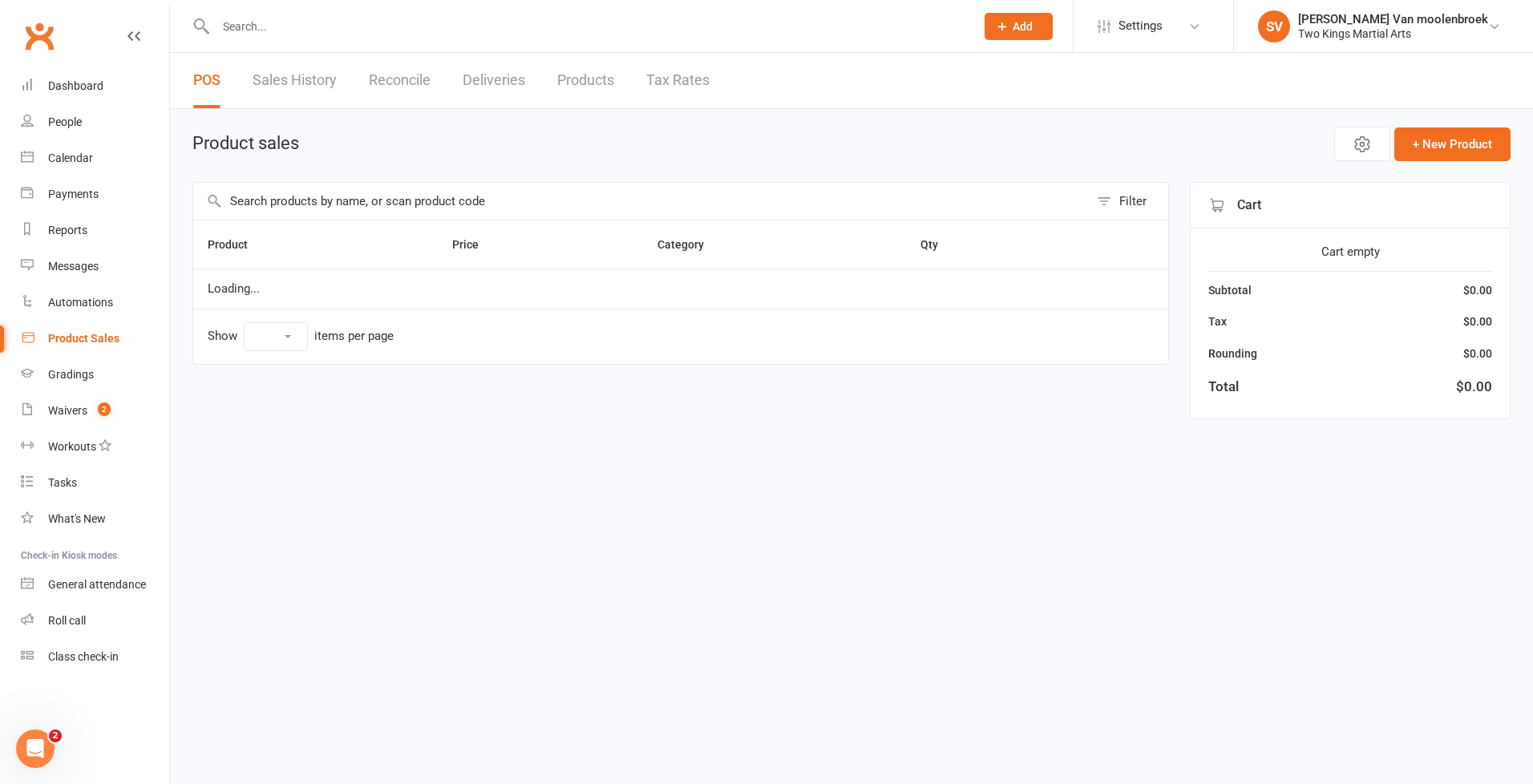
select select "10"
